Goal: Task Accomplishment & Management: Manage account settings

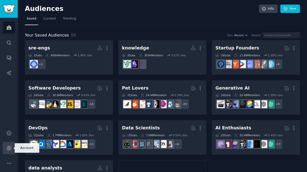
click at [8, 147] on icon "Sidebar" at bounding box center [9, 148] width 4 height 4
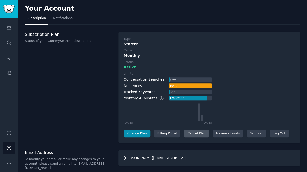
click at [192, 133] on div "Cancel Plan" at bounding box center [196, 134] width 25 height 8
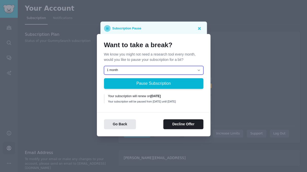
select select "[object Object]"
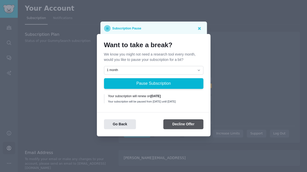
click at [183, 127] on button "Decline Offer" at bounding box center [183, 124] width 40 height 10
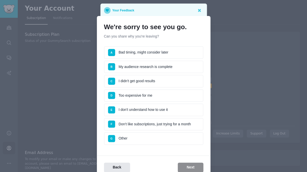
click at [155, 54] on li "A Bad timing, might consider later" at bounding box center [153, 52] width 99 height 13
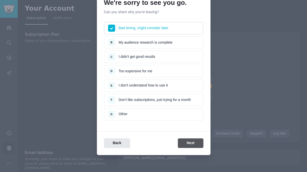
scroll to position [24, 0]
click at [192, 138] on button "Next" at bounding box center [190, 143] width 25 height 10
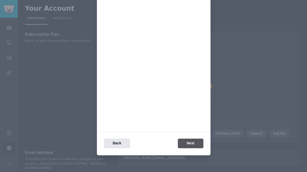
scroll to position [0, 0]
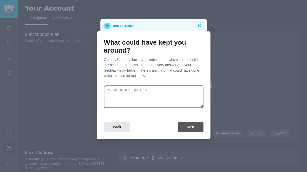
click at [193, 125] on button "Next" at bounding box center [190, 127] width 25 height 10
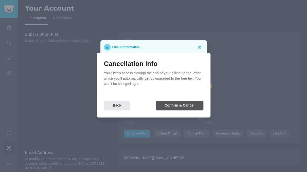
click at [187, 105] on button "Confirm & Cancel" at bounding box center [179, 106] width 47 height 10
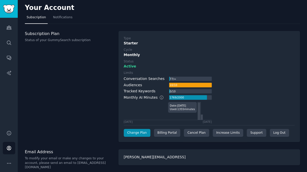
scroll to position [1, 0]
